Goal: Information Seeking & Learning: Compare options

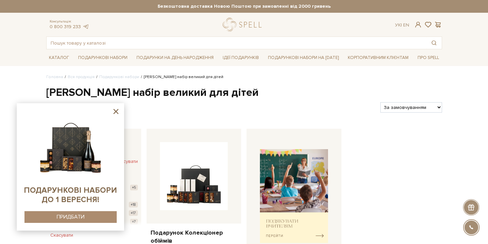
click at [120, 107] on sys-container-static at bounding box center [70, 166] width 107 height 127
click at [115, 113] on icon at bounding box center [115, 111] width 5 height 5
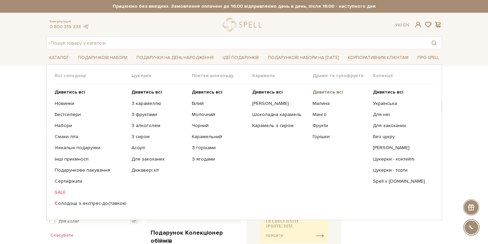
click at [325, 92] on b "Дивитись всі" at bounding box center [327, 92] width 30 height 6
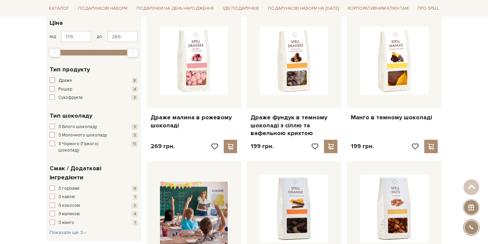
click at [64, 79] on span "Драже" at bounding box center [65, 80] width 14 height 7
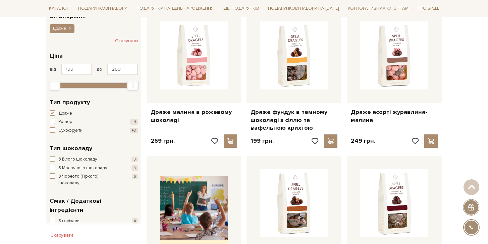
scroll to position [180, 0]
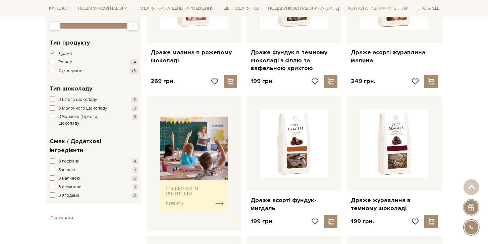
click at [77, 99] on span "З Білого шоколаду" at bounding box center [77, 100] width 39 height 7
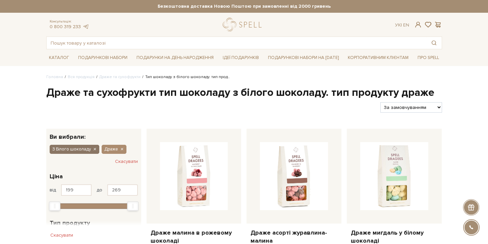
click at [94, 148] on icon "button" at bounding box center [94, 149] width 4 height 6
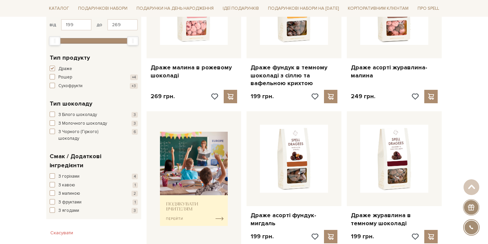
scroll to position [169, 0]
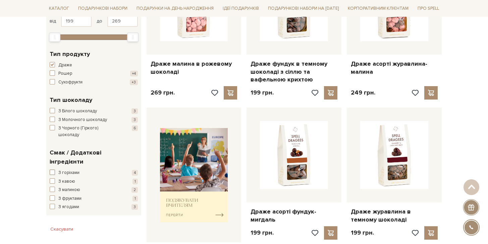
click at [68, 170] on span "З горіхами" at bounding box center [68, 173] width 21 height 7
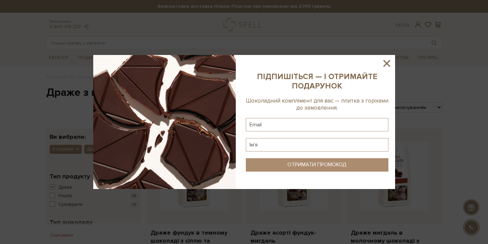
click at [384, 63] on icon at bounding box center [386, 63] width 11 height 11
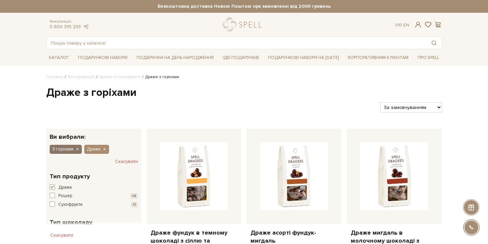
click at [77, 148] on icon "button" at bounding box center [77, 149] width 4 height 6
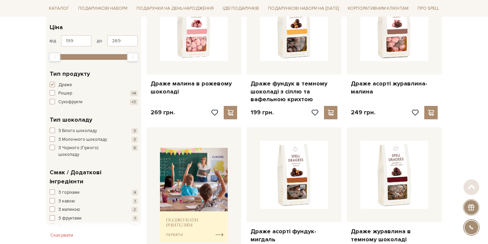
scroll to position [150, 0]
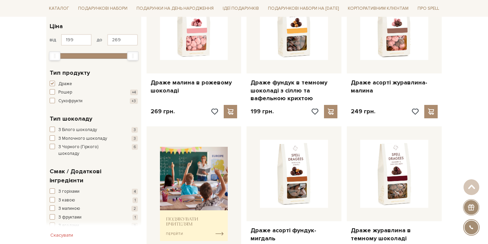
click at [77, 126] on div "Тип шоколаду З Білого шоколаду 3 З Молочного шоколаду 3 З Чорного (Гіркого) шок…" at bounding box center [94, 135] width 88 height 43
click at [77, 128] on span "З Білого шоколаду" at bounding box center [77, 130] width 39 height 7
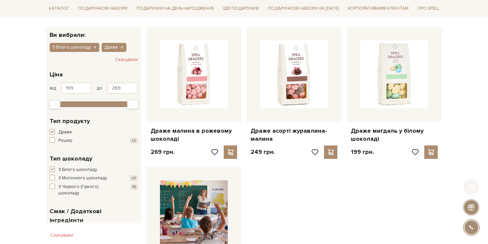
scroll to position [147, 0]
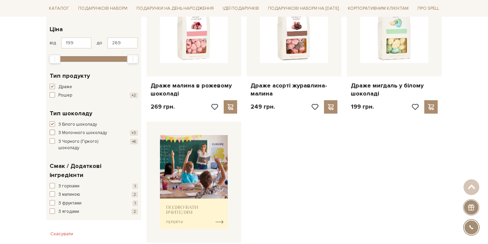
click at [74, 134] on span "З Молочного шоколаду" at bounding box center [82, 133] width 49 height 7
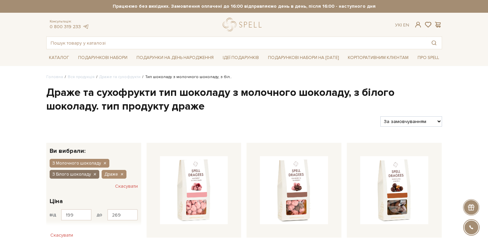
click at [92, 175] on icon "button" at bounding box center [94, 175] width 4 height 6
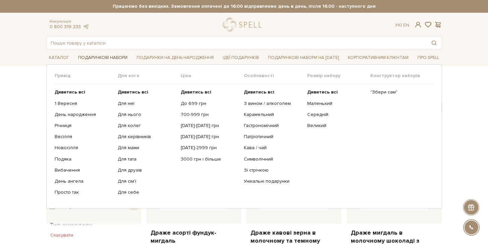
click at [99, 58] on link "Подарункові набори" at bounding box center [102, 58] width 55 height 10
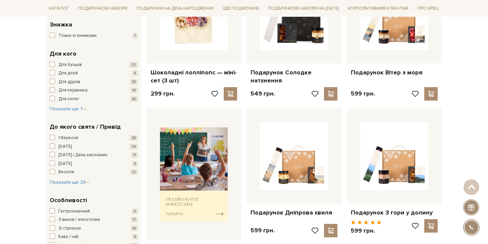
scroll to position [171, 0]
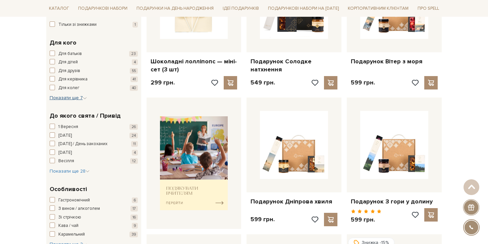
click at [76, 96] on span "Показати ще 7" at bounding box center [68, 98] width 37 height 6
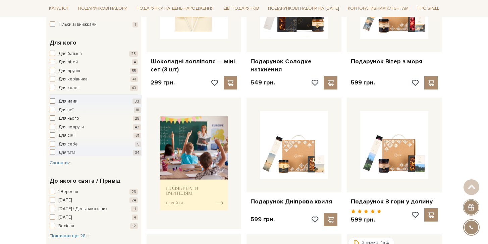
click at [72, 101] on span "Для мами" at bounding box center [67, 101] width 19 height 7
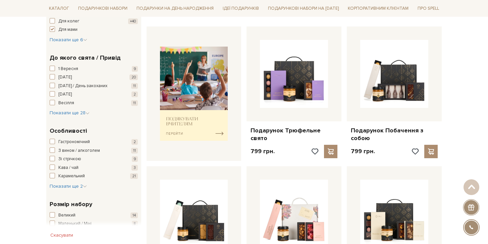
scroll to position [262, 0]
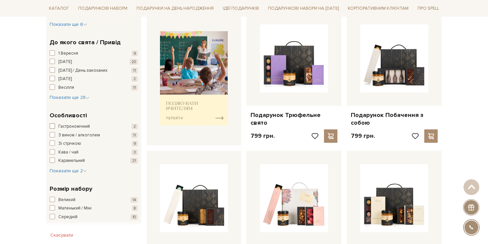
click at [72, 128] on span "Гастрономічний" at bounding box center [73, 126] width 31 height 7
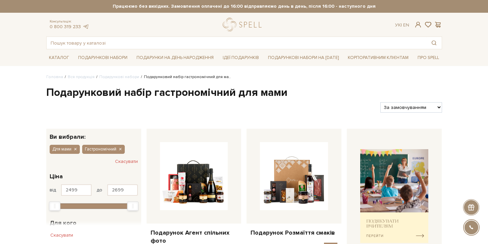
scroll to position [268, 0]
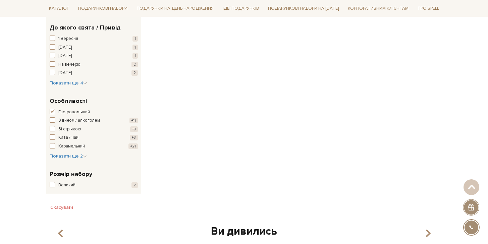
click at [59, 110] on span "Гастрономічний" at bounding box center [73, 112] width 31 height 7
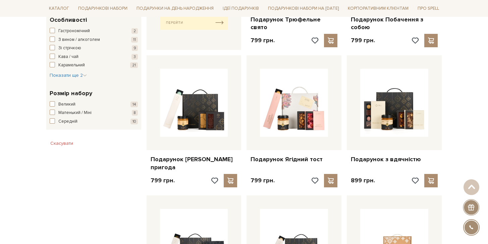
scroll to position [286, 0]
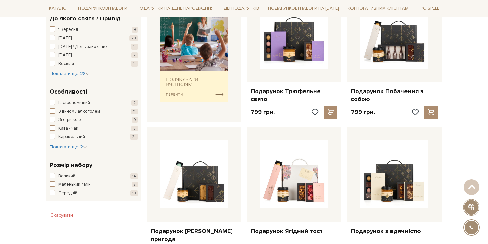
click at [72, 121] on span "Зі стрічкою" at bounding box center [69, 120] width 23 height 7
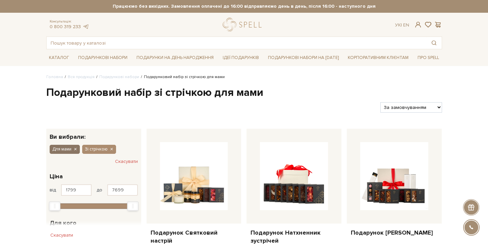
click at [77, 149] on icon "button" at bounding box center [75, 149] width 4 height 6
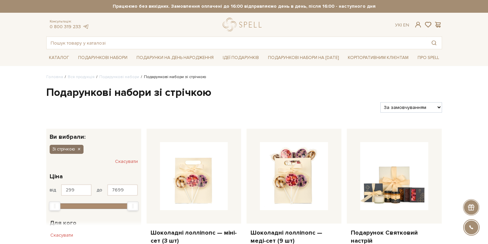
click at [79, 151] on icon "button" at bounding box center [79, 149] width 4 height 6
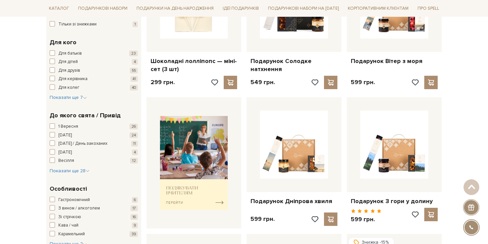
scroll to position [114, 0]
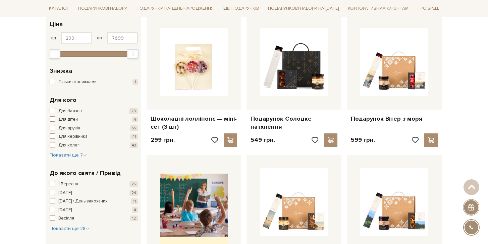
click at [73, 111] on span "Для батьків" at bounding box center [69, 111] width 23 height 7
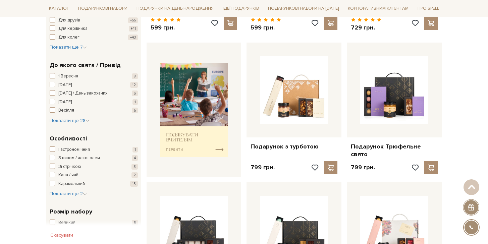
scroll to position [309, 0]
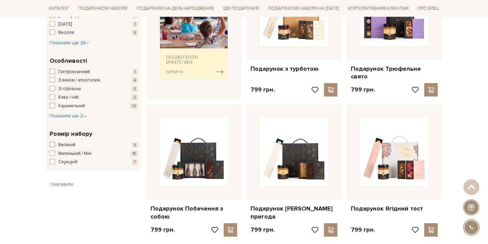
click at [69, 147] on span "Великий" at bounding box center [66, 145] width 17 height 7
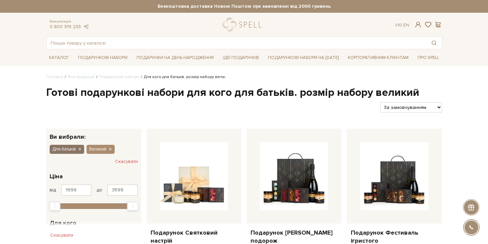
click at [81, 149] on icon "button" at bounding box center [79, 149] width 4 height 6
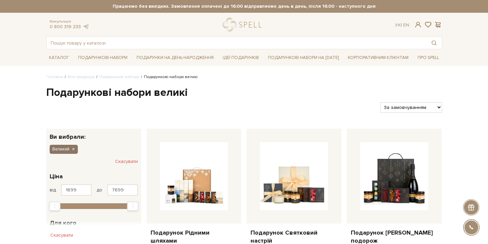
click at [72, 147] on icon "button" at bounding box center [73, 149] width 4 height 6
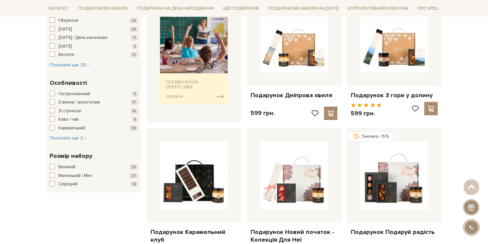
scroll to position [85, 0]
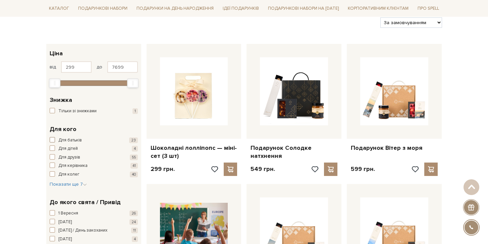
click at [76, 139] on span "Для батьків" at bounding box center [69, 140] width 23 height 7
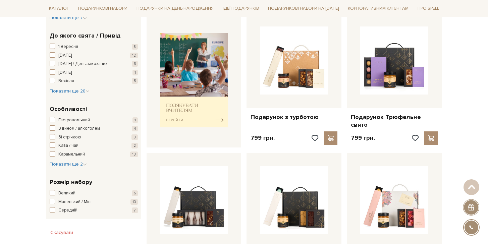
scroll to position [335, 0]
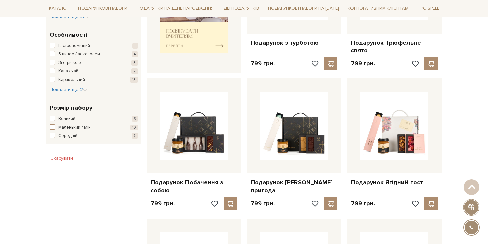
click at [65, 118] on span "Великий" at bounding box center [66, 119] width 17 height 7
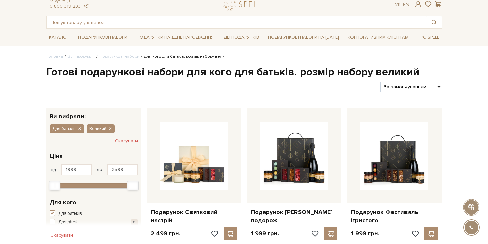
scroll to position [25, 0]
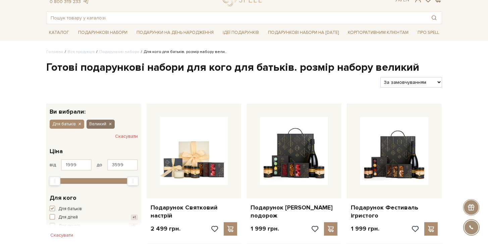
click at [110, 122] on icon "button" at bounding box center [110, 124] width 4 height 6
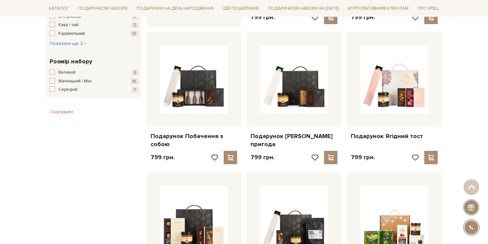
scroll to position [363, 0]
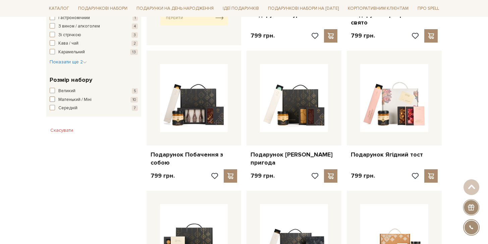
click at [79, 100] on span "Маленький / Міні" at bounding box center [74, 100] width 33 height 7
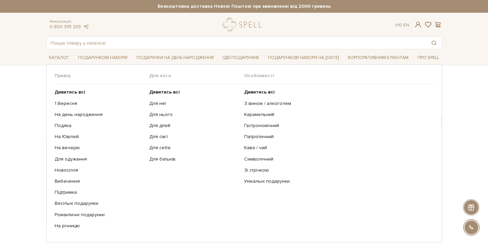
scroll to position [11, 0]
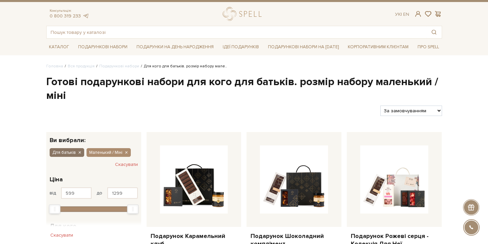
click at [79, 152] on icon "button" at bounding box center [79, 153] width 4 height 6
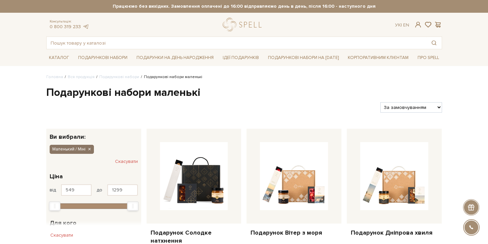
click at [87, 152] on icon "button" at bounding box center [89, 149] width 4 height 6
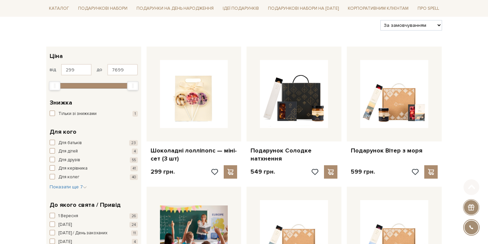
scroll to position [95, 0]
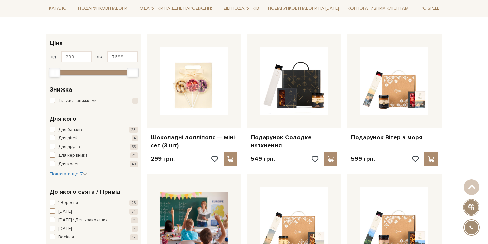
click at [72, 138] on span "Для дітей" at bounding box center [67, 138] width 19 height 7
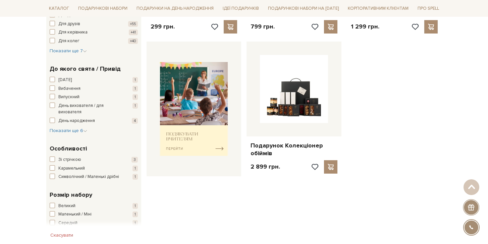
scroll to position [247, 0]
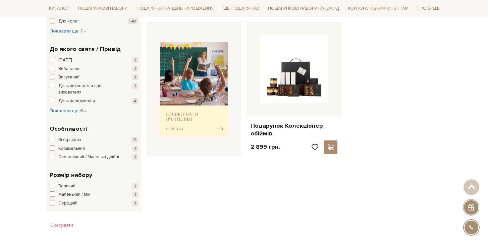
click at [72, 190] on span "Великий" at bounding box center [66, 186] width 17 height 7
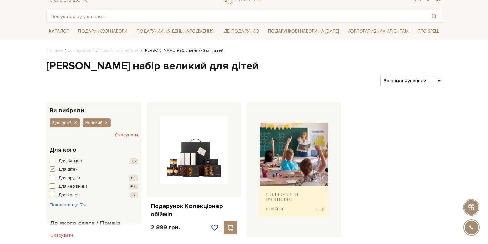
scroll to position [29, 0]
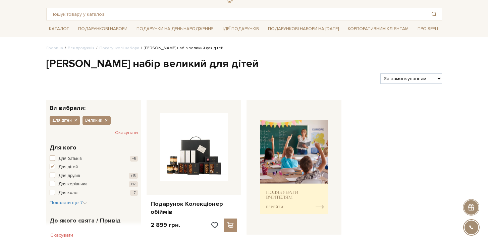
click at [72, 166] on span "Для дітей" at bounding box center [67, 167] width 19 height 7
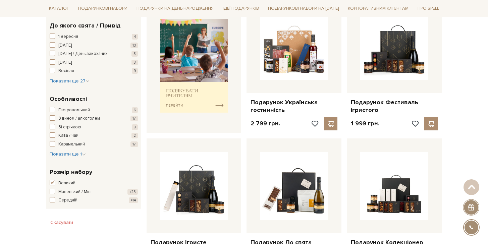
scroll to position [299, 0]
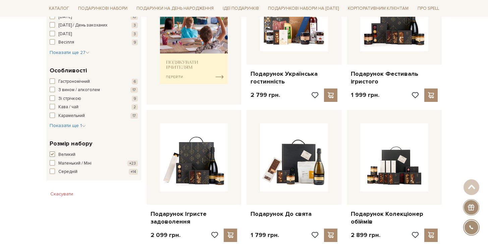
click at [63, 154] on span "Великий" at bounding box center [66, 154] width 17 height 7
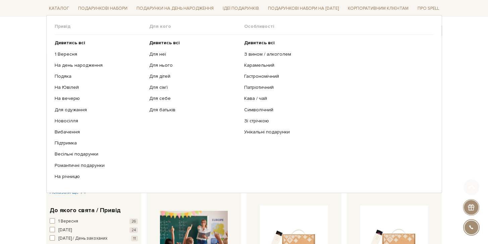
scroll to position [96, 0]
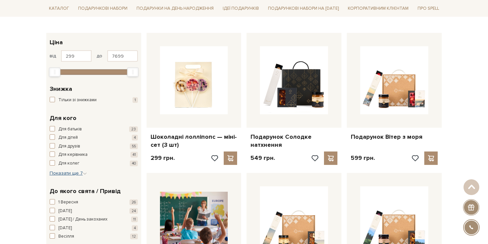
click at [84, 173] on icon "button" at bounding box center [85, 174] width 4 height 4
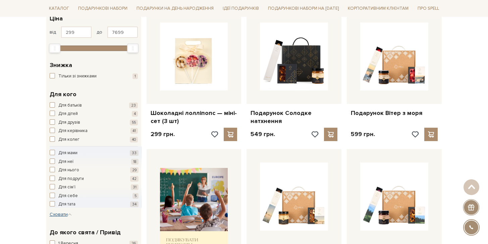
scroll to position [122, 0]
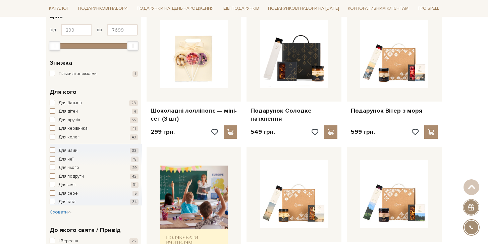
click at [70, 141] on div "Для батьків 23 Для дітей 4 Для друзів 55 Для керівника 41 Для колег 40 Для мами…" at bounding box center [94, 158] width 88 height 116
click at [68, 136] on span "Для колег" at bounding box center [68, 137] width 21 height 7
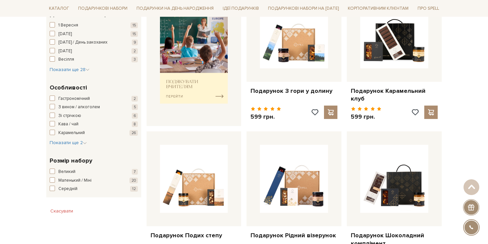
scroll to position [313, 0]
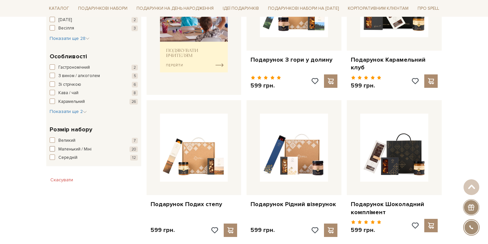
click at [87, 149] on span "Маленький / Міні" at bounding box center [74, 149] width 33 height 7
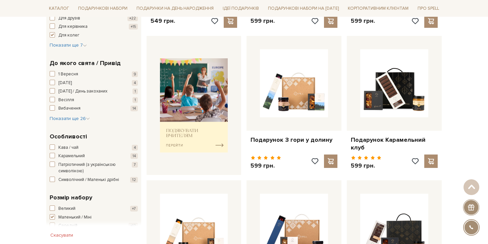
scroll to position [263, 0]
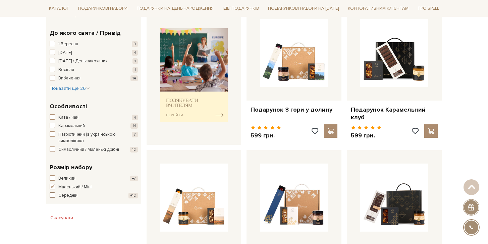
click at [74, 199] on span "Середній" at bounding box center [67, 195] width 19 height 7
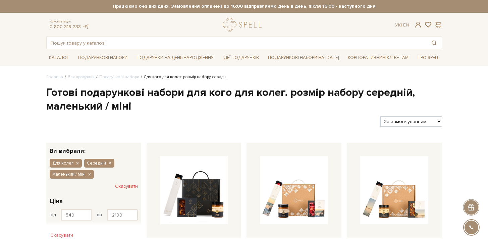
scroll to position [14, 0]
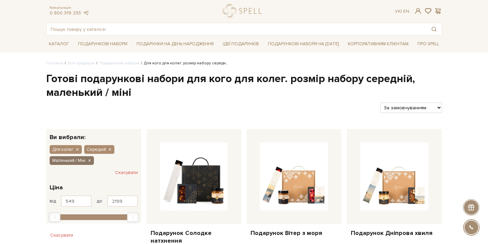
click at [91, 159] on icon "button" at bounding box center [89, 161] width 4 height 6
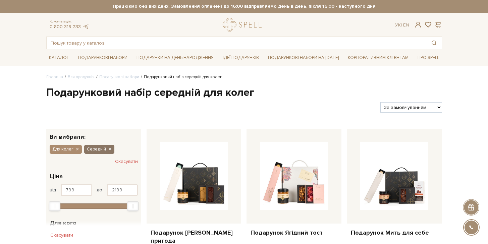
click at [108, 149] on icon "button" at bounding box center [110, 149] width 4 height 6
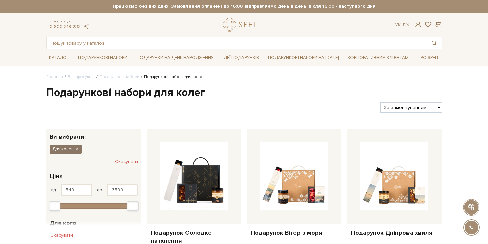
click at [78, 148] on icon "button" at bounding box center [77, 149] width 4 height 6
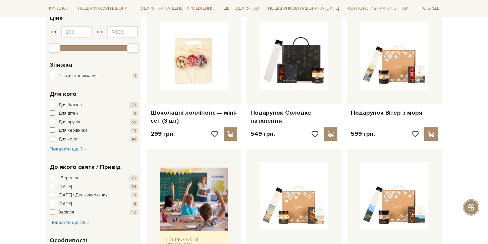
scroll to position [138, 0]
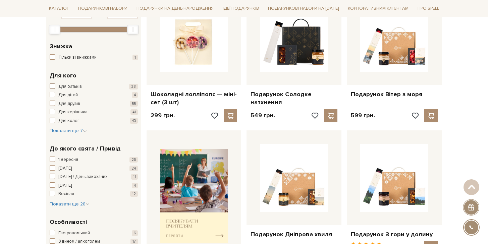
click at [67, 89] on span "Для батьків" at bounding box center [69, 86] width 23 height 7
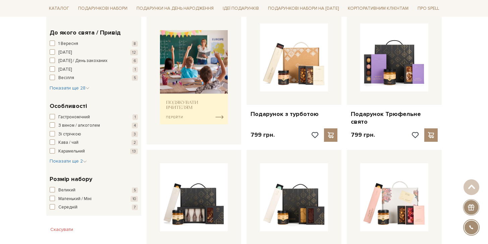
scroll to position [290, 0]
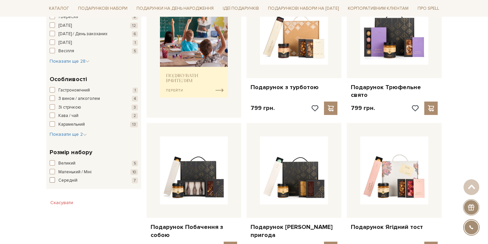
click at [67, 178] on span "Середній" at bounding box center [67, 180] width 19 height 7
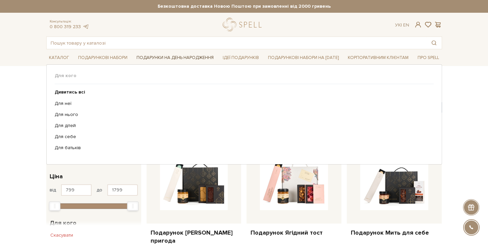
click at [152, 57] on link "Подарунки на День народження" at bounding box center [175, 58] width 82 height 10
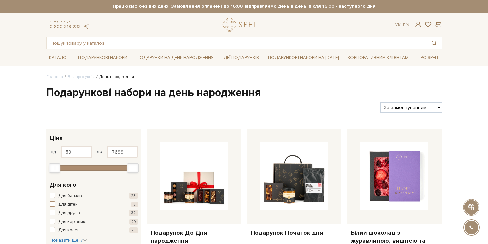
click at [67, 196] on span "Для батьків" at bounding box center [69, 196] width 23 height 7
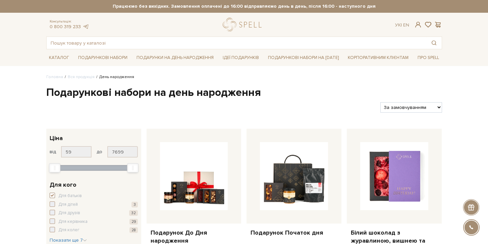
scroll to position [73, 0]
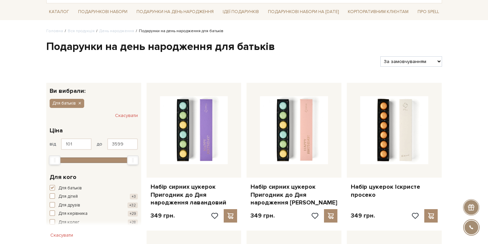
scroll to position [112, 0]
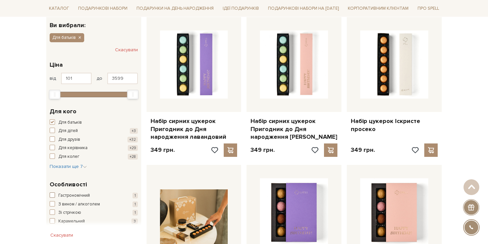
click at [73, 195] on span "Гастрономічний" at bounding box center [73, 195] width 31 height 7
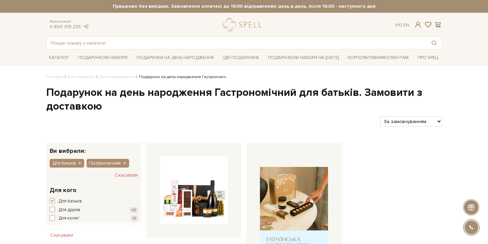
click at [309, 121] on div at bounding box center [211, 121] width 334 height 10
click at [81, 166] on button "Для батьків" at bounding box center [67, 163] width 35 height 9
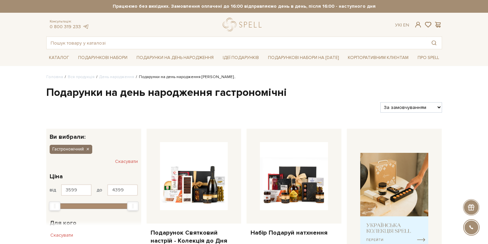
click at [90, 150] on button "Гастрономічний" at bounding box center [71, 149] width 43 height 9
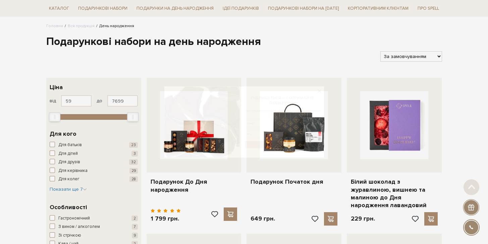
scroll to position [56, 0]
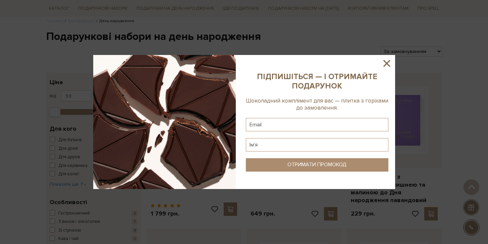
click at [387, 62] on icon at bounding box center [386, 63] width 7 height 7
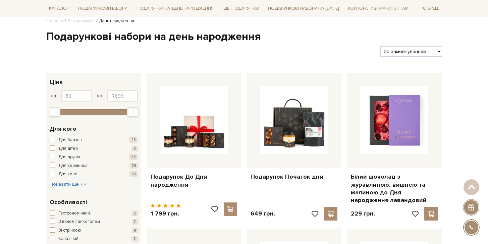
click at [77, 137] on span "Для батьків" at bounding box center [69, 140] width 23 height 7
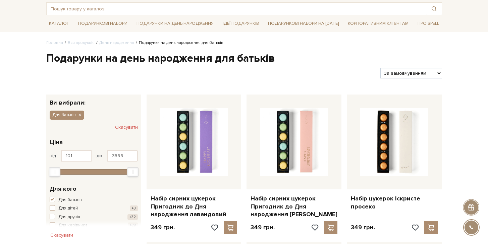
scroll to position [145, 0]
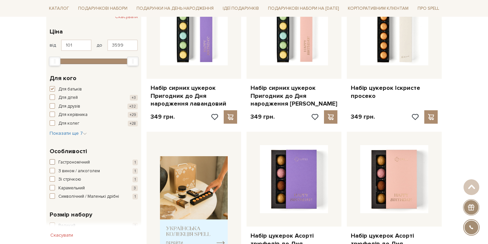
click at [86, 163] on span "Гастрономічний" at bounding box center [73, 162] width 31 height 7
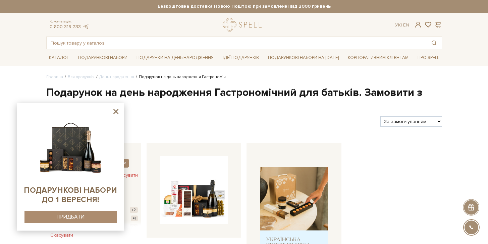
click at [114, 113] on icon at bounding box center [115, 111] width 5 height 5
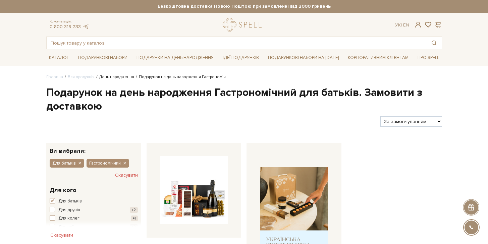
click at [119, 78] on link "День народження" at bounding box center [116, 76] width 35 height 5
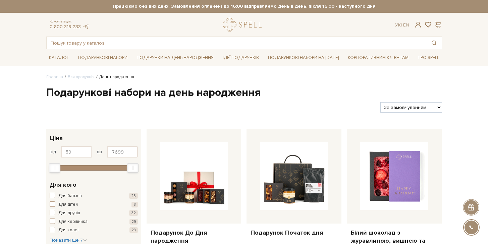
scroll to position [79, 0]
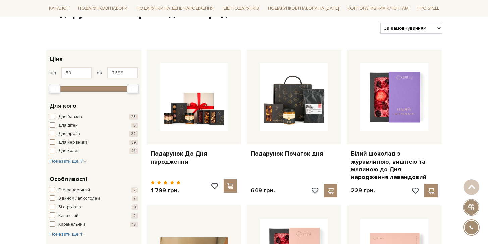
click at [71, 117] on span "Для батьків" at bounding box center [69, 117] width 23 height 7
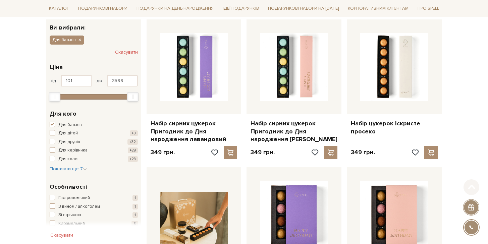
scroll to position [185, 0]
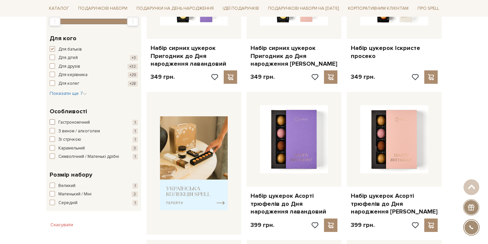
click at [74, 123] on span "Гастрономічний" at bounding box center [73, 122] width 31 height 7
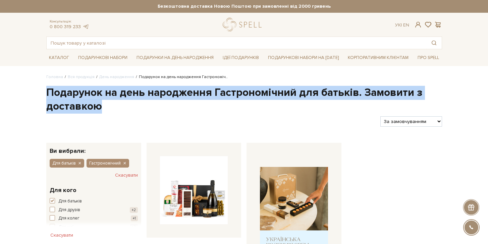
drag, startPoint x: 98, startPoint y: 102, endPoint x: 42, endPoint y: 92, distance: 57.1
copy h1 "Подарунок на день народження Гастрономічний для батьків. Замовити з доставкою"
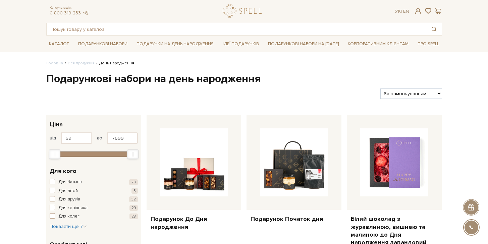
scroll to position [28, 0]
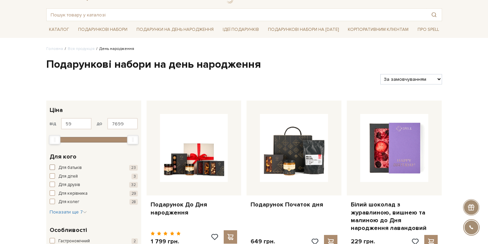
click at [58, 165] on span "Для батьків" at bounding box center [69, 168] width 23 height 7
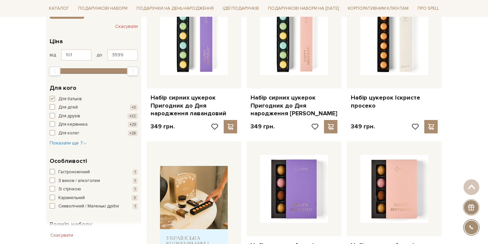
scroll to position [140, 0]
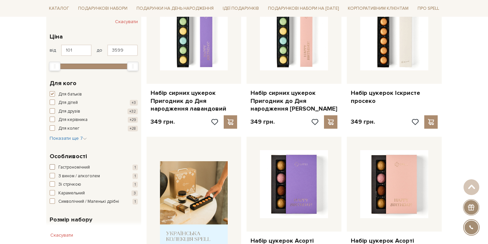
click at [61, 166] on span "Гастрономічний" at bounding box center [73, 167] width 31 height 7
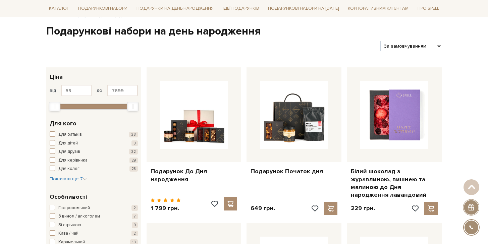
scroll to position [121, 0]
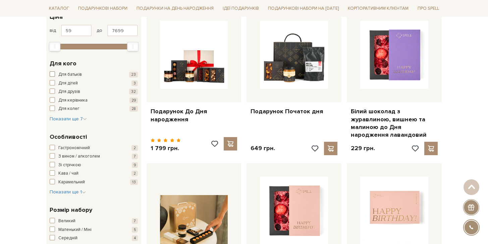
click at [79, 74] on span "Для батьків" at bounding box center [69, 74] width 23 height 7
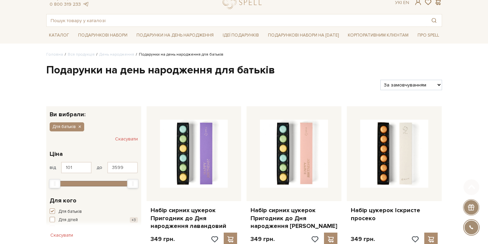
scroll to position [160, 0]
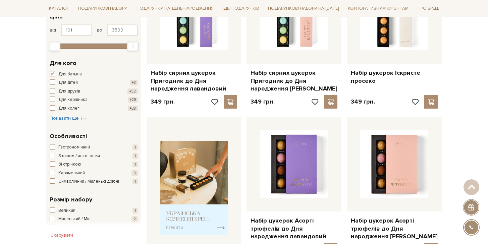
click at [88, 147] on span "Гастрономічний" at bounding box center [73, 147] width 31 height 7
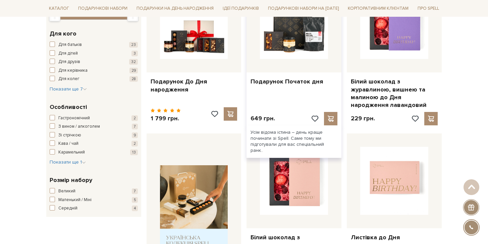
scroll to position [19, 0]
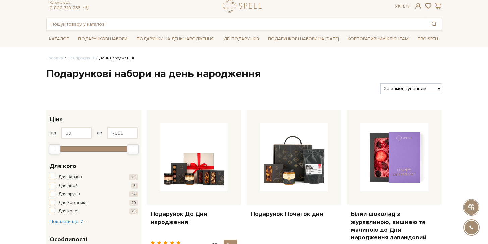
click at [68, 181] on div "Для батьків 23 Для дітей 3 Для друзів 32 Для керівника 29 Для колег 28" at bounding box center [94, 194] width 88 height 41
click at [63, 176] on span "Для батьків" at bounding box center [69, 177] width 23 height 7
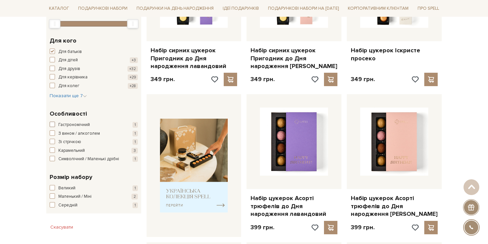
click at [66, 126] on span "Гастрономічний" at bounding box center [73, 125] width 31 height 7
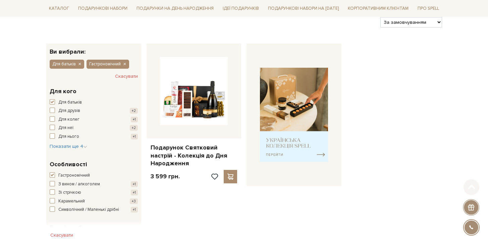
scroll to position [105, 0]
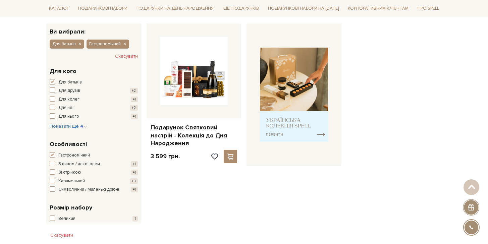
click at [61, 79] on span "Для батьків" at bounding box center [69, 82] width 23 height 7
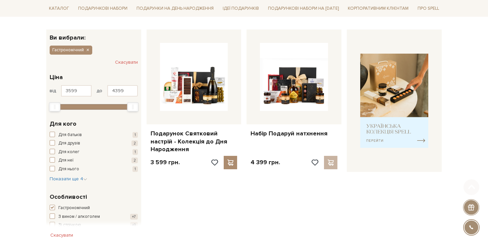
scroll to position [150, 0]
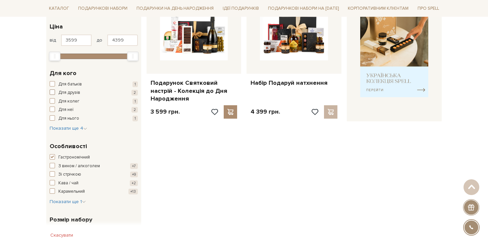
click at [67, 91] on span "Для друзів" at bounding box center [69, 92] width 22 height 7
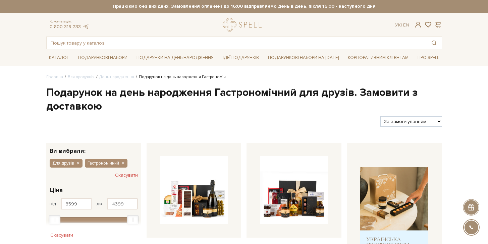
scroll to position [87, 0]
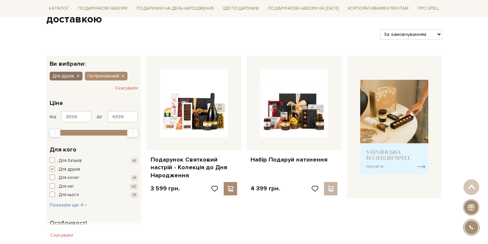
click at [76, 76] on icon "button" at bounding box center [78, 76] width 4 height 6
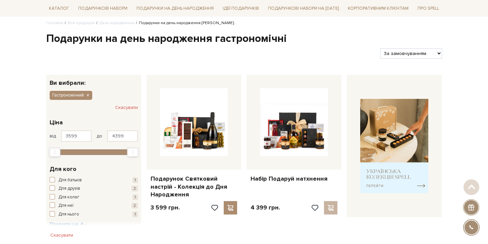
scroll to position [115, 0]
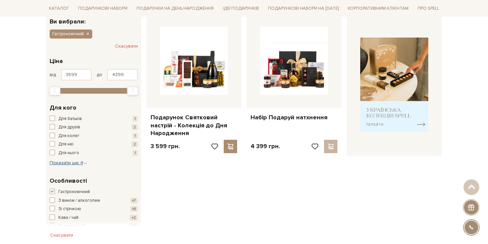
click at [81, 163] on span "Показати ще 4" at bounding box center [69, 163] width 38 height 6
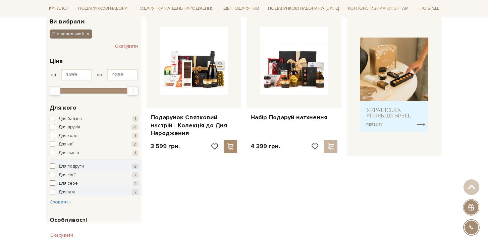
click at [87, 34] on icon "button" at bounding box center [87, 34] width 4 height 6
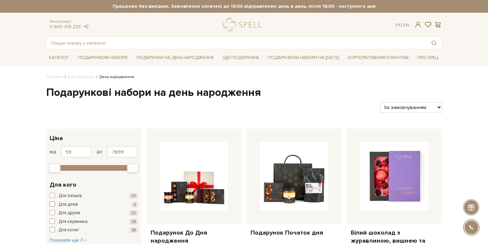
click at [72, 203] on span "Для дітей" at bounding box center [67, 204] width 19 height 7
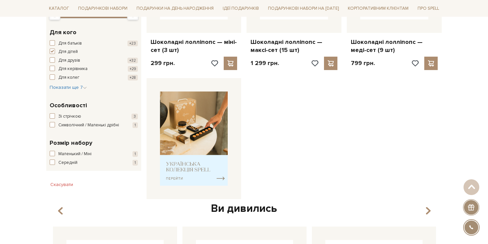
scroll to position [190, 0]
click at [73, 116] on span "Зі стрічкою" at bounding box center [69, 117] width 23 height 7
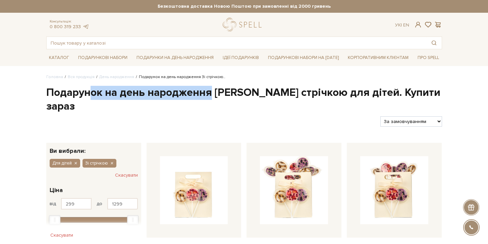
drag, startPoint x: 210, startPoint y: 93, endPoint x: 91, endPoint y: 86, distance: 119.5
click at [91, 86] on h1 "Подарунок на день народження Зі стрічкою для дітей. Купити зараз" at bounding box center [243, 100] width 395 height 28
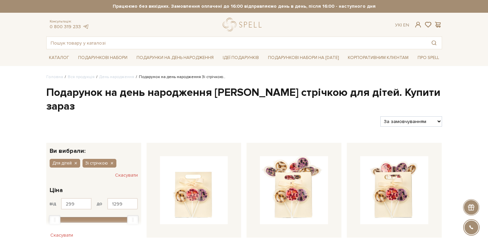
click at [134, 92] on h1 "Подарунок на день народження Зі стрічкою для дітей. Купити зараз" at bounding box center [243, 100] width 395 height 28
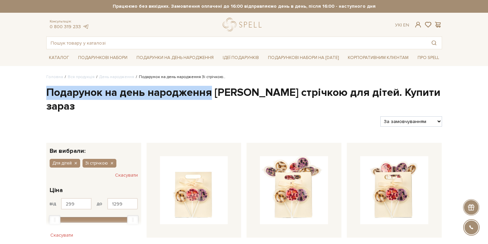
drag, startPoint x: 206, startPoint y: 94, endPoint x: 45, endPoint y: 93, distance: 161.9
copy h1 "Подарунок на день народження"
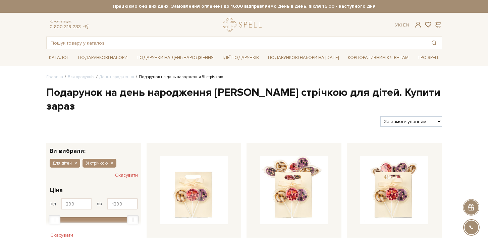
click at [287, 116] on div at bounding box center [211, 121] width 334 height 10
click at [111, 161] on icon "button" at bounding box center [112, 164] width 4 height 6
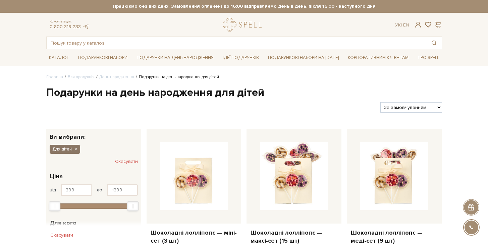
click at [76, 149] on icon "button" at bounding box center [75, 149] width 4 height 6
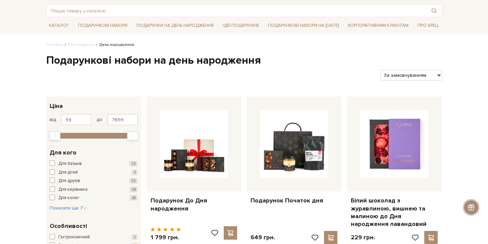
scroll to position [73, 0]
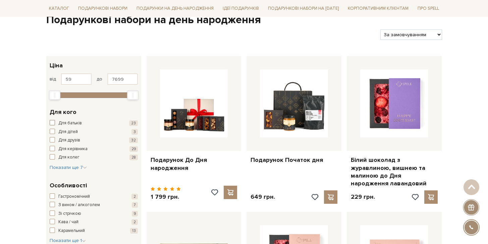
click at [67, 122] on span "Для батьків" at bounding box center [69, 123] width 23 height 7
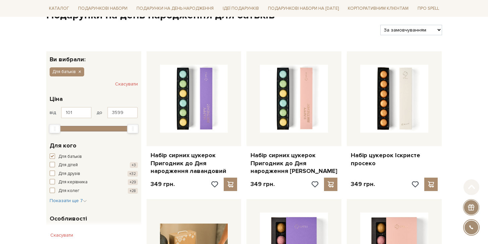
scroll to position [179, 0]
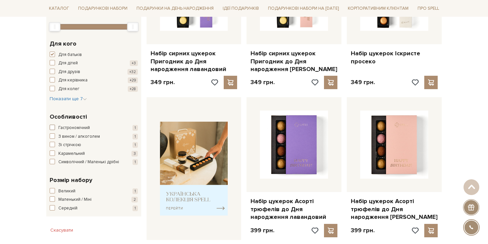
click at [69, 125] on span "Гастрономічний" at bounding box center [73, 128] width 31 height 7
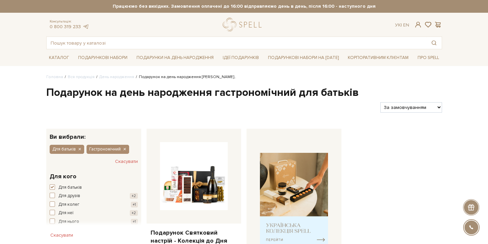
click at [233, 94] on h1 "Подарунок на день народження гастрономічний для батьків" at bounding box center [243, 93] width 395 height 14
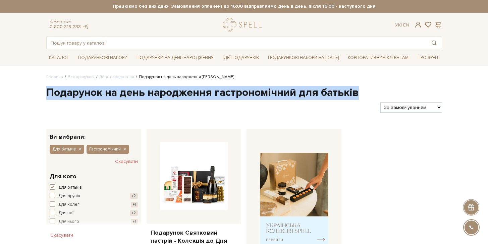
click at [233, 94] on h1 "Подарунок на день народження гастрономічний для батьків" at bounding box center [243, 93] width 395 height 14
copy div "Подарунок на день народження гастрономічний для батьків"
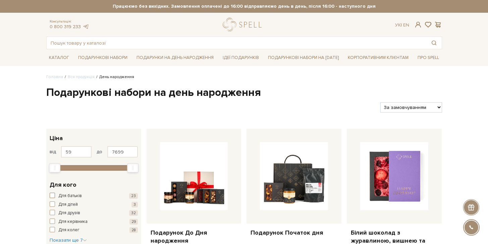
click at [70, 193] on span "Для батьків" at bounding box center [69, 196] width 23 height 7
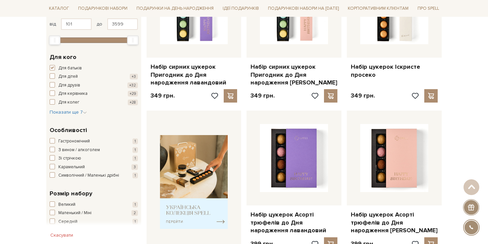
scroll to position [187, 0]
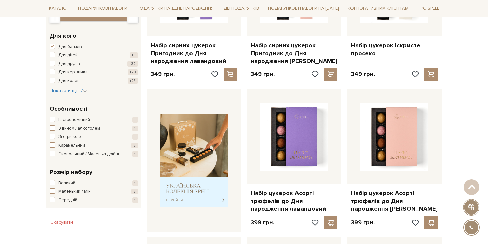
click at [70, 117] on span "Гастрономічний" at bounding box center [73, 120] width 31 height 7
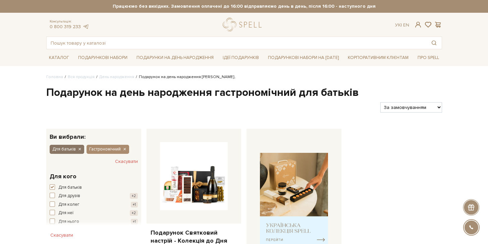
click at [81, 148] on icon "button" at bounding box center [79, 149] width 4 height 6
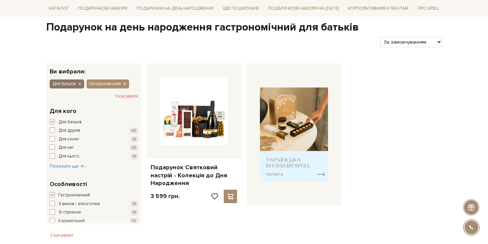
scroll to position [96, 0]
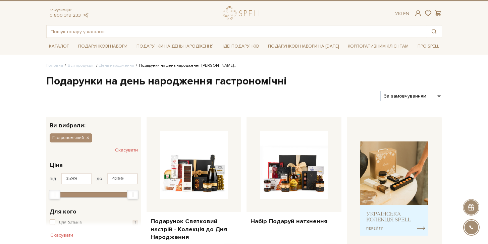
scroll to position [151, 0]
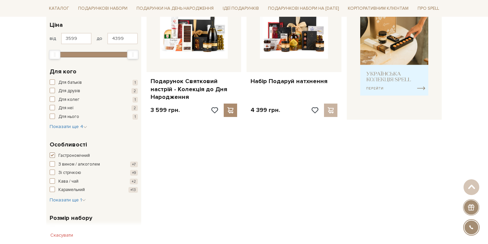
click at [61, 155] on span "Гастрономічний" at bounding box center [73, 155] width 31 height 7
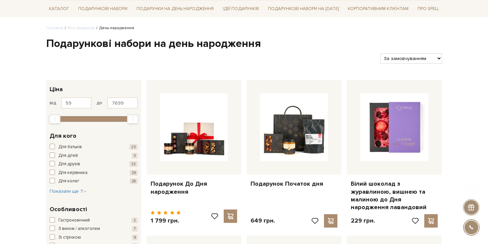
scroll to position [68, 0]
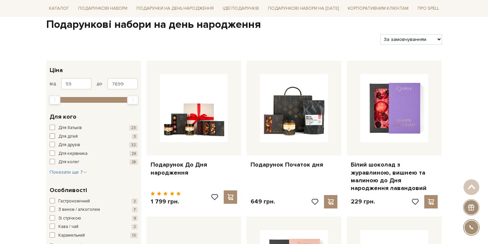
click at [71, 133] on span "Для дітей" at bounding box center [67, 136] width 19 height 7
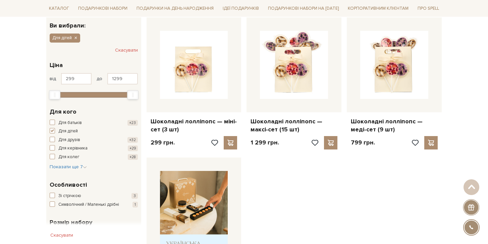
scroll to position [173, 0]
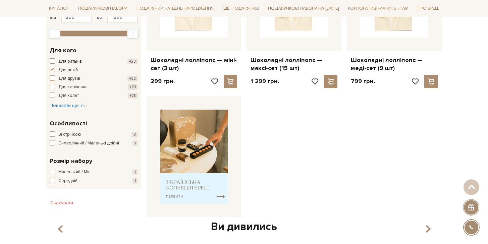
click at [73, 147] on span "Символічний / Маленькі дрібні" at bounding box center [88, 143] width 61 height 7
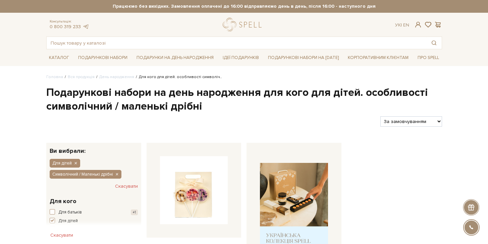
scroll to position [122, 0]
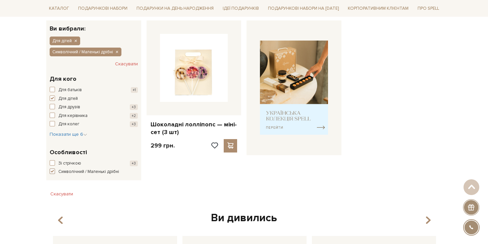
click at [58, 171] on button "Символічний / Маленькі дрібні +1" at bounding box center [94, 172] width 88 height 7
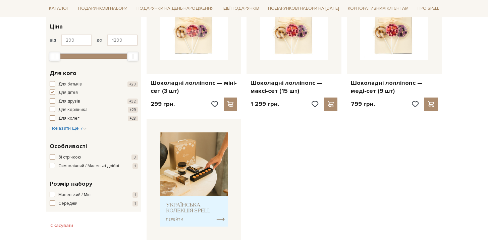
scroll to position [168, 0]
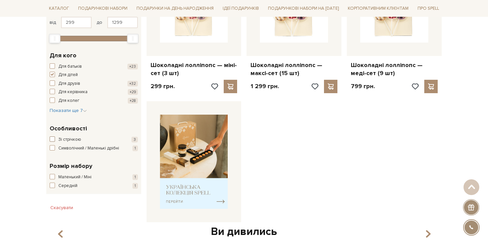
click at [69, 141] on span "Зі стрічкою" at bounding box center [69, 139] width 23 height 7
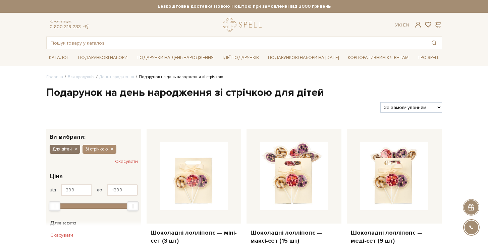
click at [76, 151] on icon "button" at bounding box center [75, 149] width 4 height 6
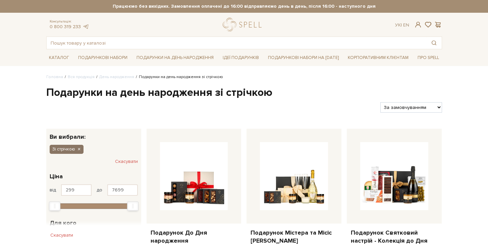
click at [80, 151] on button "Зі стрічкою" at bounding box center [67, 149] width 34 height 9
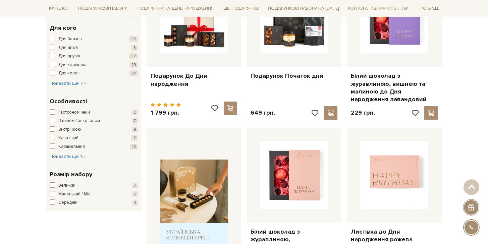
click at [74, 57] on span "Для друзів" at bounding box center [69, 56] width 22 height 7
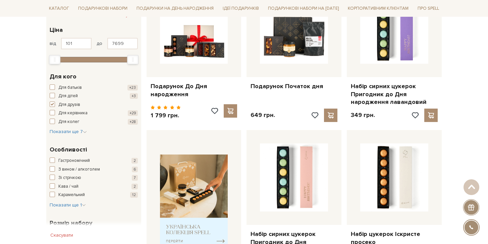
scroll to position [177, 0]
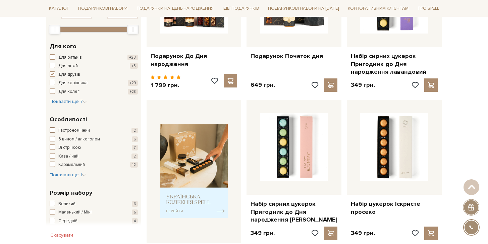
click at [78, 129] on span "Гастрономічний" at bounding box center [73, 130] width 31 height 7
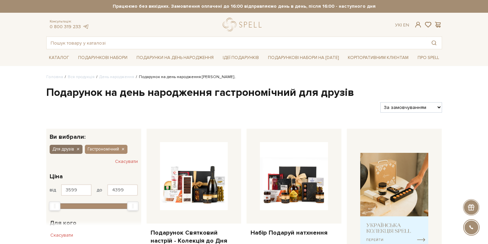
click at [80, 148] on icon "button" at bounding box center [78, 149] width 4 height 6
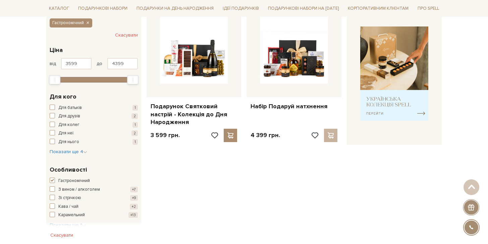
scroll to position [103, 0]
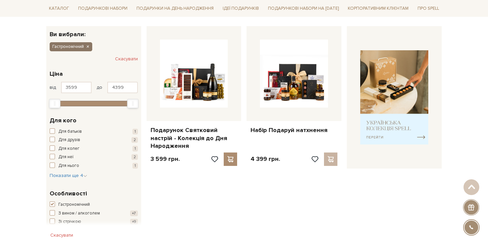
click at [88, 44] on icon "button" at bounding box center [87, 47] width 4 height 6
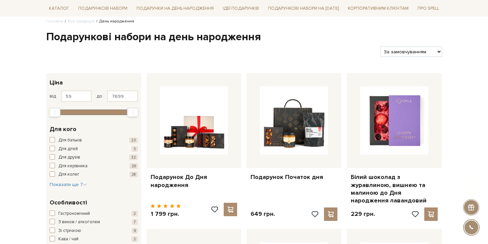
scroll to position [108, 0]
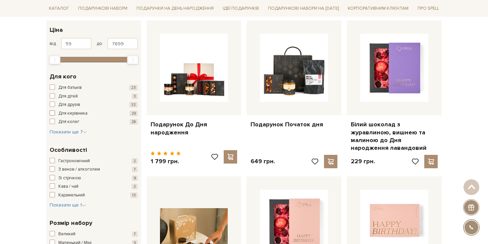
click at [83, 116] on span "Для керівника" at bounding box center [72, 113] width 29 height 7
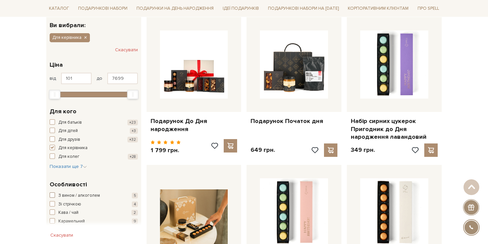
click at [77, 197] on span "З вином / алкоголем" at bounding box center [79, 195] width 42 height 7
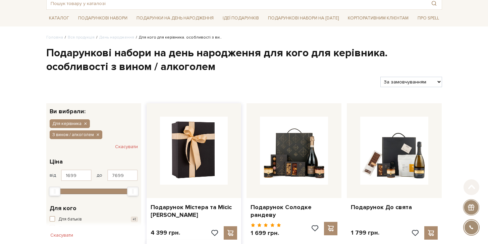
scroll to position [52, 0]
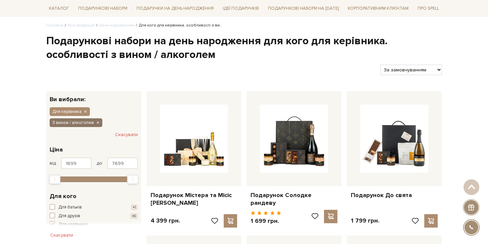
click at [98, 122] on icon "button" at bounding box center [98, 123] width 4 height 6
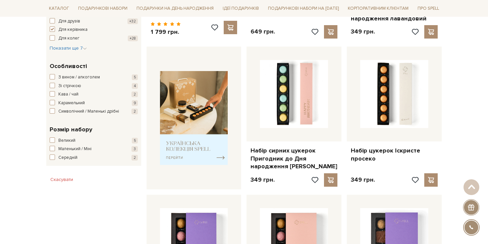
scroll to position [139, 0]
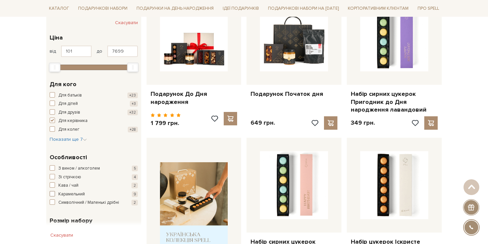
click at [76, 191] on span "Карамельний" at bounding box center [71, 194] width 26 height 7
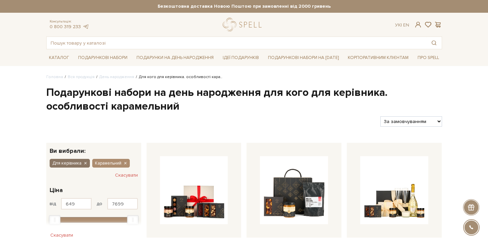
click at [85, 165] on icon "button" at bounding box center [85, 164] width 4 height 6
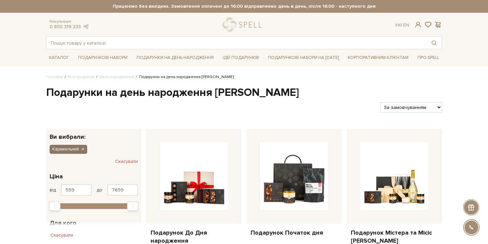
click at [83, 147] on icon "button" at bounding box center [82, 149] width 4 height 6
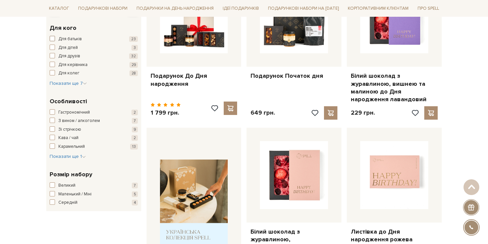
click at [67, 37] on span "Для батьків" at bounding box center [69, 39] width 23 height 7
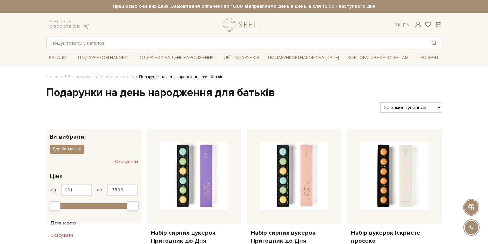
scroll to position [124, 0]
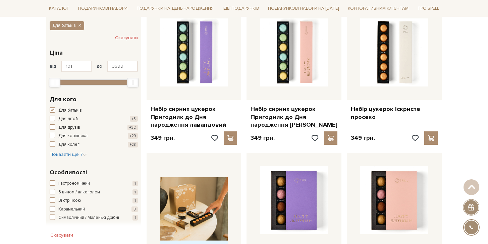
click at [77, 208] on span "Карамельний" at bounding box center [71, 209] width 26 height 7
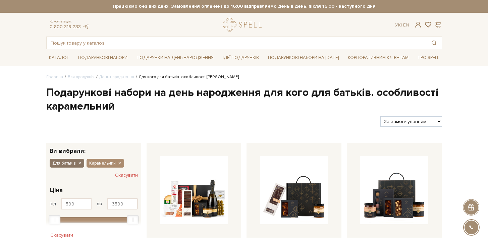
click at [80, 166] on button "Для батьків" at bounding box center [67, 163] width 35 height 9
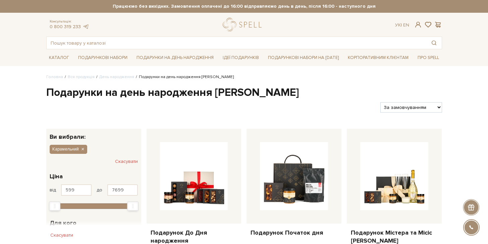
scroll to position [47, 0]
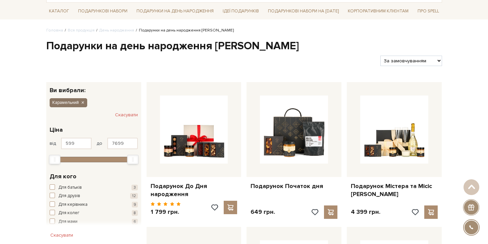
click at [82, 103] on icon "button" at bounding box center [82, 103] width 4 height 6
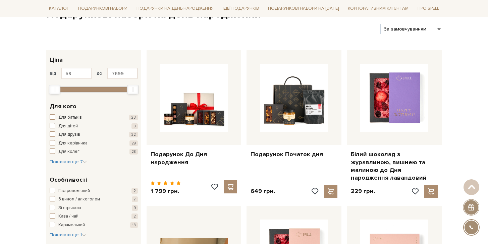
click at [74, 124] on span "Для дітей" at bounding box center [67, 126] width 19 height 7
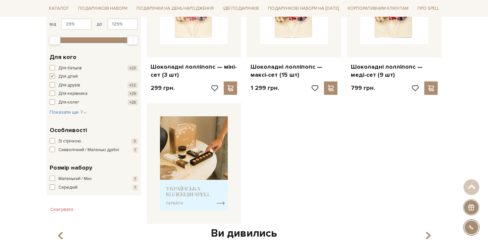
scroll to position [167, 0]
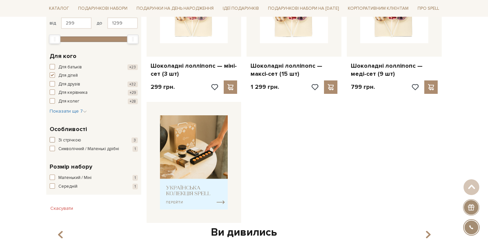
click at [75, 140] on span "Зі стрічкою" at bounding box center [69, 140] width 23 height 7
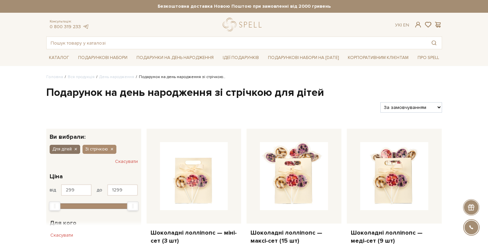
click at [77, 150] on icon "button" at bounding box center [75, 149] width 4 height 6
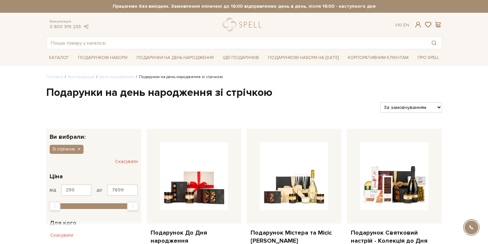
scroll to position [87, 0]
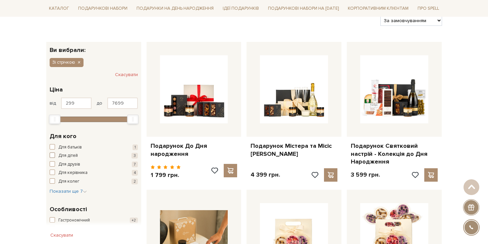
drag, startPoint x: 71, startPoint y: 156, endPoint x: 76, endPoint y: 166, distance: 11.5
click at [76, 166] on div "Для батьків 1 Для дітей 3 Для друзів 7 Для керівника 4 Для колег 2" at bounding box center [94, 164] width 88 height 41
click at [72, 165] on span "Для друзів" at bounding box center [69, 164] width 22 height 7
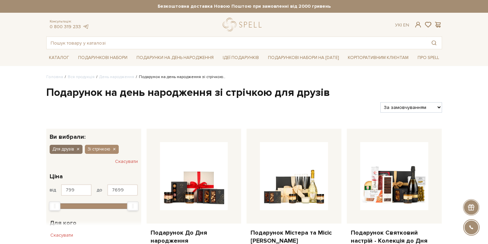
click at [77, 151] on icon "button" at bounding box center [78, 149] width 4 height 6
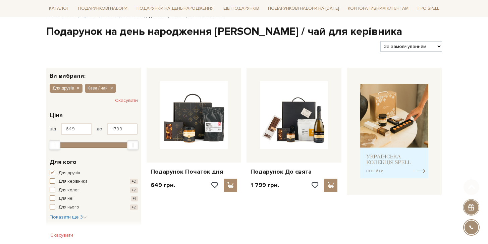
scroll to position [60, 0]
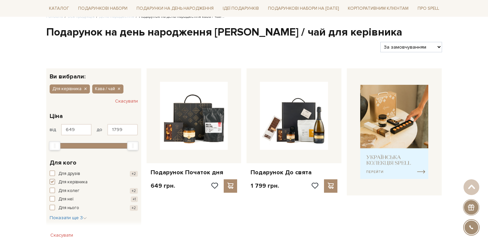
click at [63, 182] on span "Для керівника" at bounding box center [72, 182] width 29 height 7
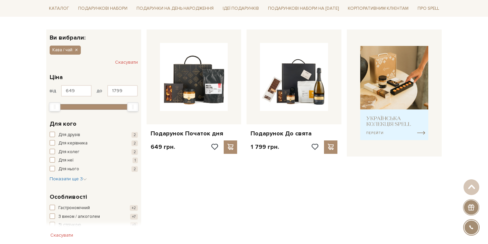
scroll to position [119, 0]
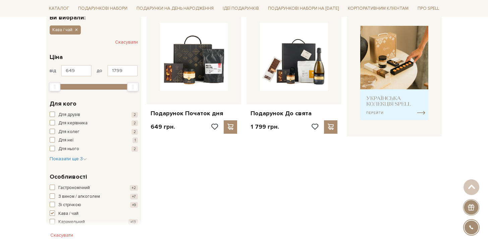
click at [90, 159] on div "Для друзів 2 Для керівника 2 Для колег 2 Для неї 1 Для нього 2 Для подруги 2 Дл…" at bounding box center [94, 137] width 88 height 51
click at [85, 159] on icon "button" at bounding box center [85, 159] width 4 height 4
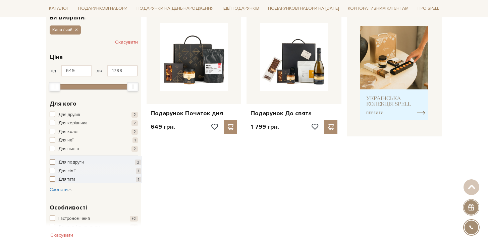
click at [78, 160] on span "Для подруги" at bounding box center [70, 162] width 25 height 7
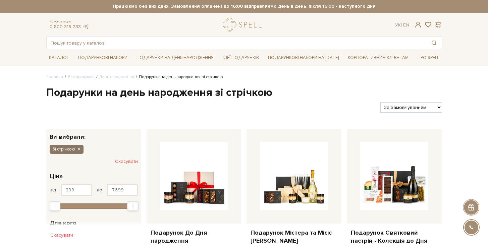
click at [79, 151] on icon "button" at bounding box center [79, 149] width 4 height 6
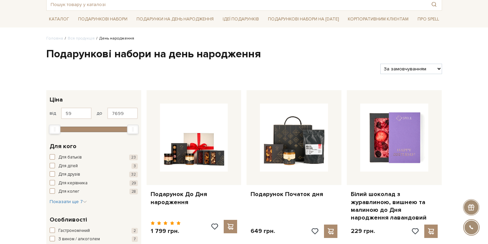
scroll to position [40, 0]
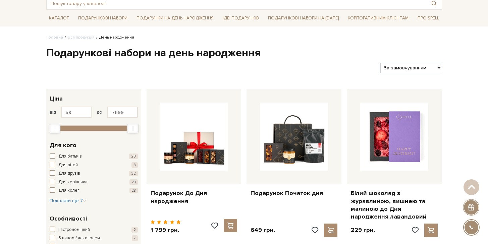
click at [77, 155] on span "Для батьків" at bounding box center [69, 156] width 23 height 7
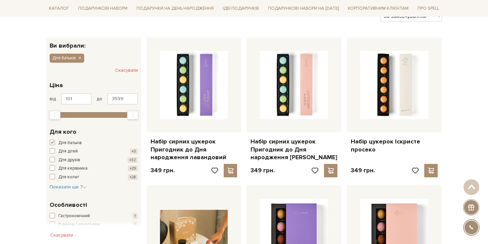
scroll to position [171, 0]
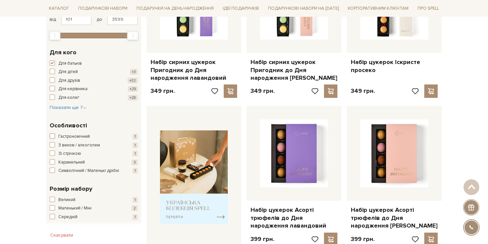
click at [66, 137] on span "Гастрономічний" at bounding box center [73, 136] width 31 height 7
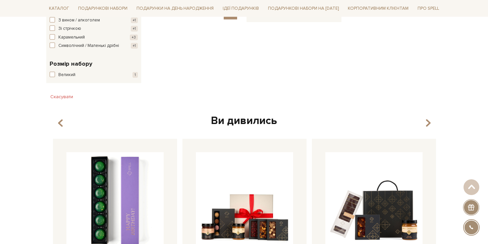
scroll to position [136, 0]
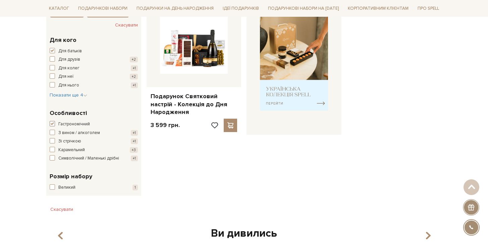
click at [72, 122] on span "Гастрономічний" at bounding box center [73, 124] width 31 height 7
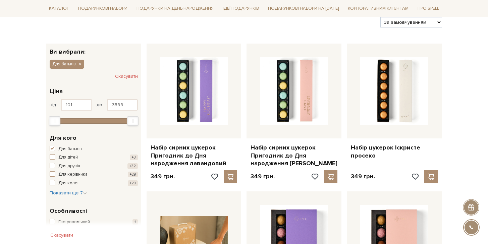
scroll to position [175, 0]
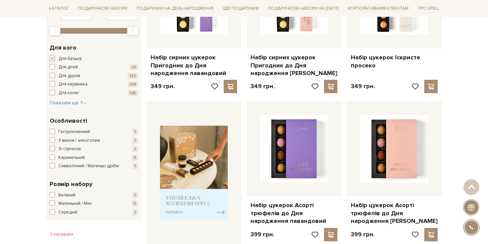
click at [68, 149] on span "Зі стрічкою" at bounding box center [69, 149] width 23 height 7
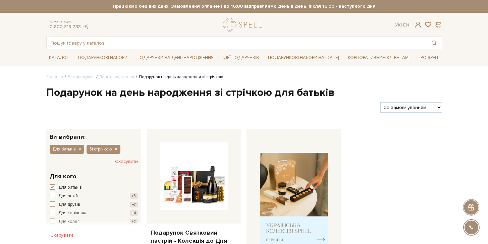
scroll to position [98, 0]
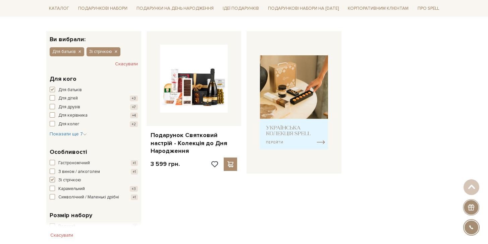
click at [69, 180] on span "Зі стрічкою" at bounding box center [69, 180] width 23 height 7
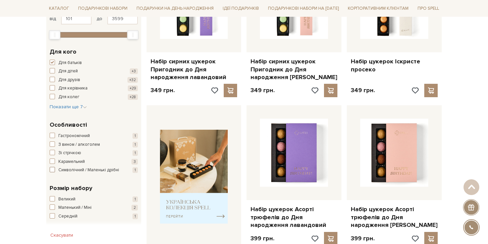
click at [64, 169] on span "Символічний / Маленькі дрібні" at bounding box center [88, 170] width 61 height 7
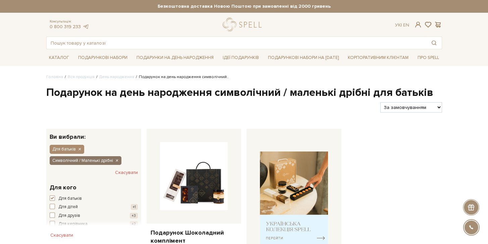
click at [117, 163] on icon "button" at bounding box center [117, 161] width 4 height 6
